Goal: Information Seeking & Learning: Learn about a topic

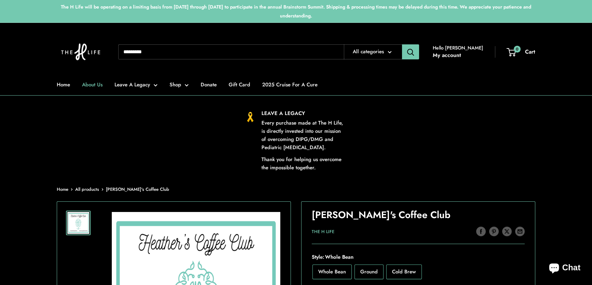
click at [100, 83] on link "About Us" at bounding box center [92, 85] width 21 height 10
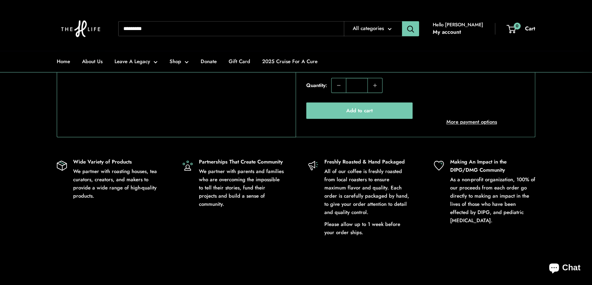
scroll to position [932, 0]
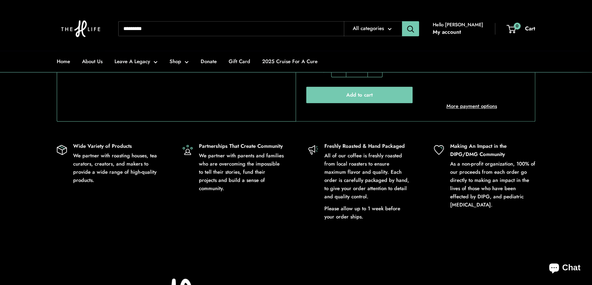
click at [73, 150] on p "Wide Variety of Products" at bounding box center [115, 146] width 85 height 8
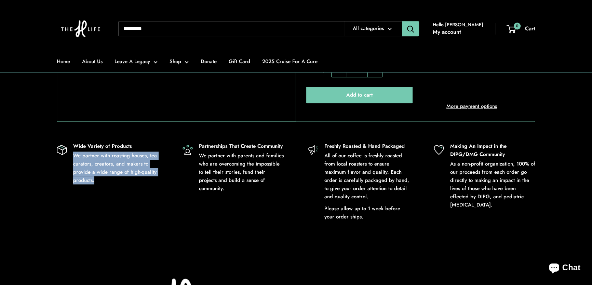
drag, startPoint x: 73, startPoint y: 162, endPoint x: 110, endPoint y: 183, distance: 42.6
click at [110, 183] on p "We partner with roasting houses, tea curators, creators, and makers to provide …" at bounding box center [115, 168] width 85 height 33
drag, startPoint x: 74, startPoint y: 150, endPoint x: 135, endPoint y: 186, distance: 70.6
click at [135, 186] on div "Wide Variety of Products We partner with roasting houses, tea curators, creator…" at bounding box center [115, 181] width 85 height 79
copy div "Wide Variety of Products We partner with roasting houses, tea curators, creator…"
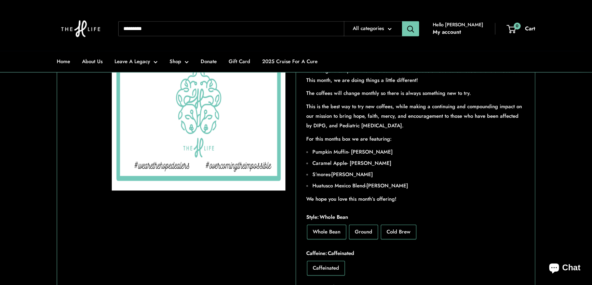
scroll to position [528, 0]
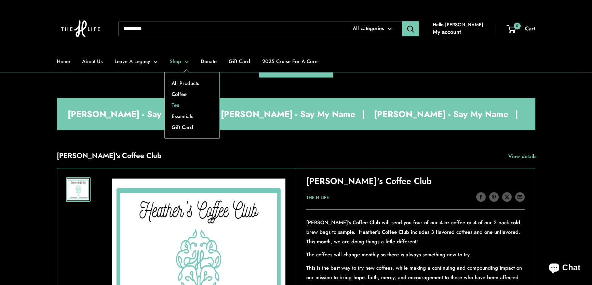
click at [176, 105] on link "Tea" at bounding box center [192, 105] width 55 height 11
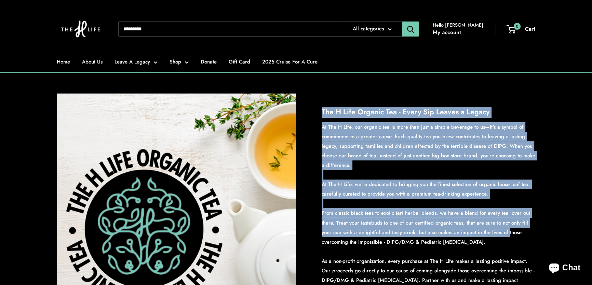
scroll to position [93, 0]
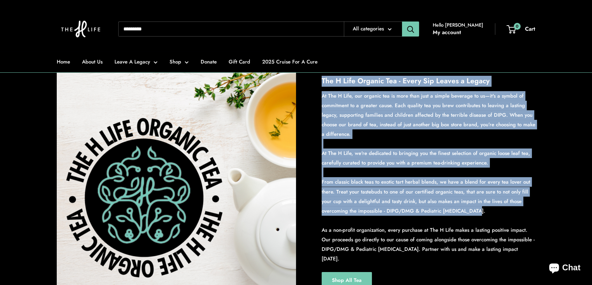
drag, startPoint x: 322, startPoint y: 116, endPoint x: 494, endPoint y: 216, distance: 200.0
click at [494, 216] on div "The H Life Organic Tea - Every Sip Leaves a Legacy At The H Life, our organic t…" at bounding box center [429, 182] width 214 height 213
copy div "The H Life Organic Tea - Every Sip Leaves a Legacy At The H Life, our organic t…"
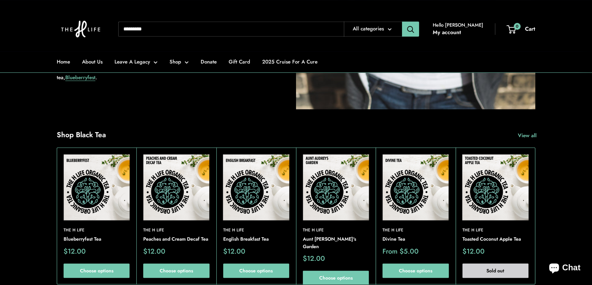
scroll to position [466, 0]
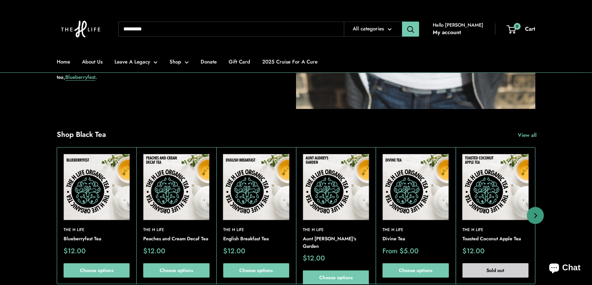
click at [182, 185] on img at bounding box center [176, 187] width 66 height 66
click at [493, 185] on img at bounding box center [495, 187] width 66 height 66
click at [95, 187] on img at bounding box center [97, 187] width 66 height 66
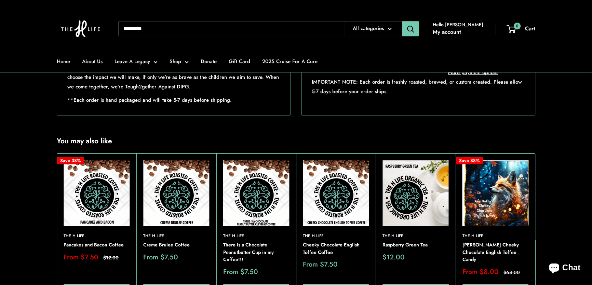
scroll to position [714, 0]
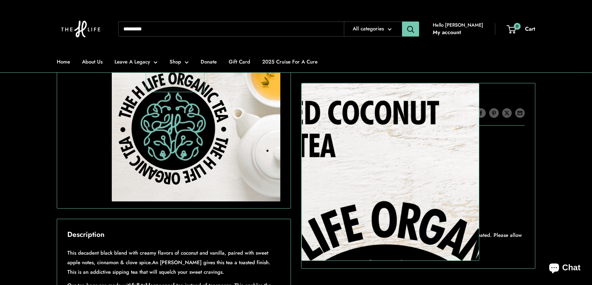
scroll to position [186, 0]
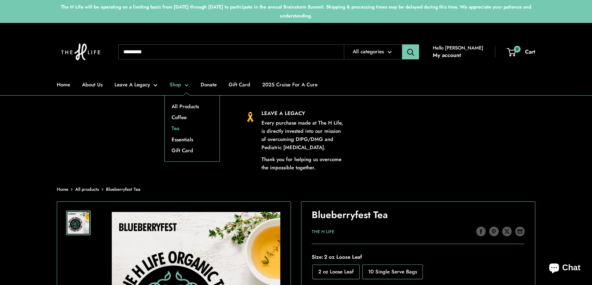
click at [179, 127] on link "Tea" at bounding box center [192, 128] width 55 height 11
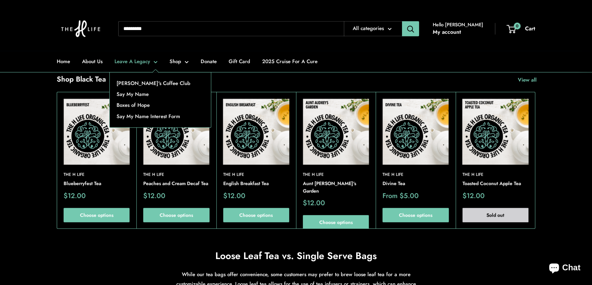
scroll to position [466, 0]
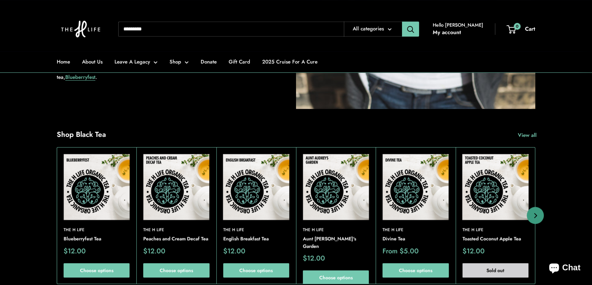
click at [338, 195] on img at bounding box center [336, 187] width 66 height 66
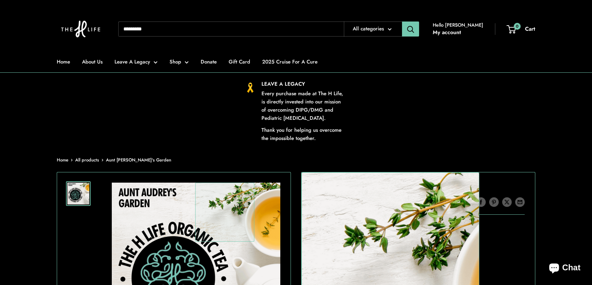
scroll to position [62, 0]
